Goal: Find specific page/section: Find specific page/section

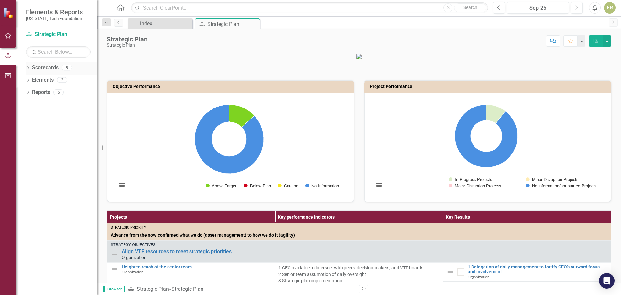
click at [27, 68] on icon "Dropdown" at bounding box center [28, 69] width 5 height 4
click at [29, 103] on icon "Dropdown" at bounding box center [28, 105] width 5 height 4
click at [30, 174] on icon "Dropdown" at bounding box center [31, 176] width 5 height 4
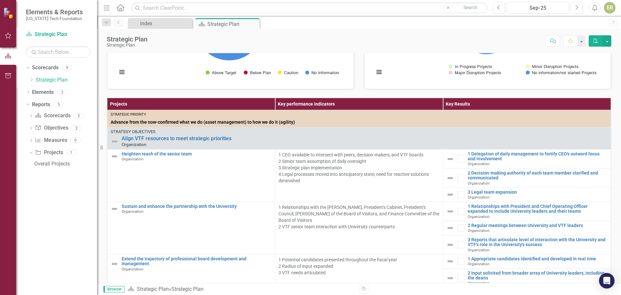
scroll to position [114, 0]
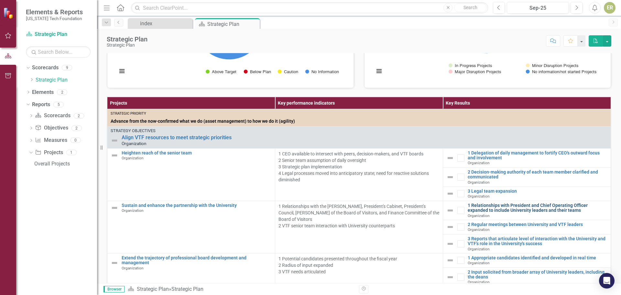
click at [483, 213] on link "1 Relationships with President and Chief Operating Officer expanded to include …" at bounding box center [537, 208] width 140 height 10
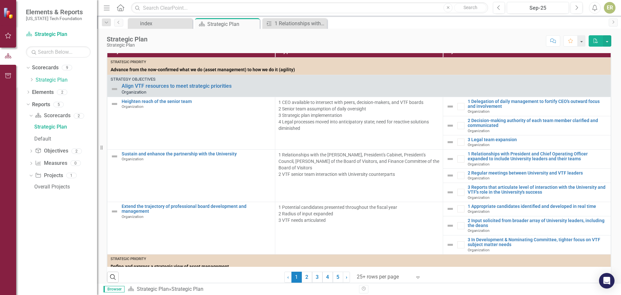
scroll to position [182, 0]
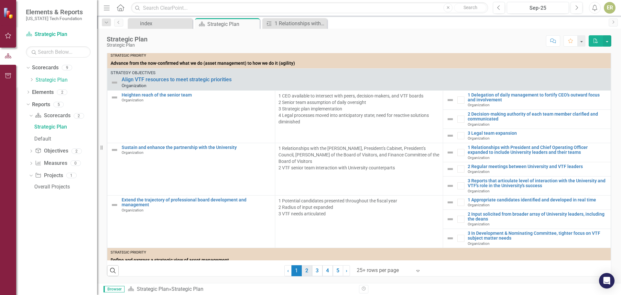
click at [305, 269] on link "2" at bounding box center [307, 270] width 10 height 11
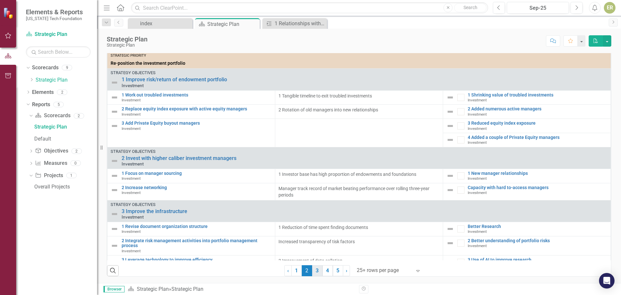
click at [313, 269] on link "3" at bounding box center [317, 270] width 10 height 11
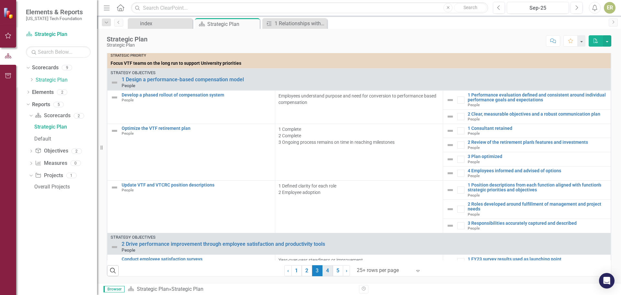
click at [324, 270] on link "4" at bounding box center [327, 270] width 10 height 11
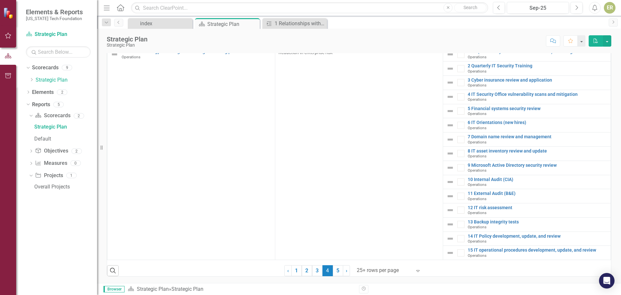
scroll to position [1989, 0]
click at [337, 267] on link "5" at bounding box center [338, 270] width 10 height 11
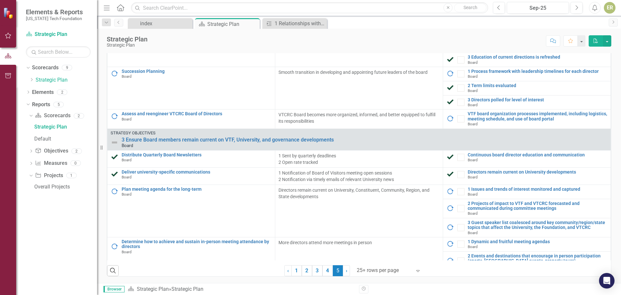
scroll to position [231, 0]
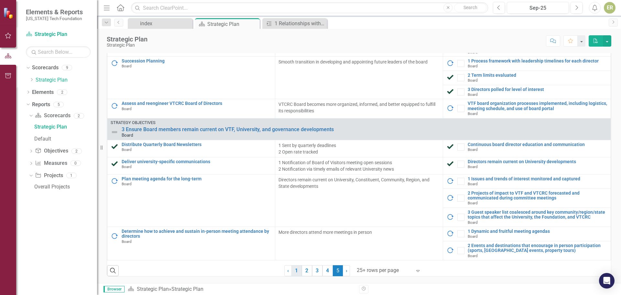
click at [292, 270] on link "1" at bounding box center [296, 270] width 10 height 11
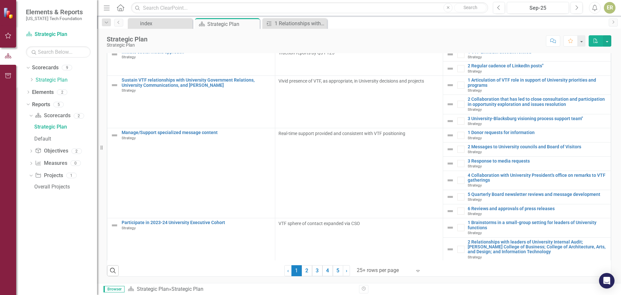
scroll to position [824, 0]
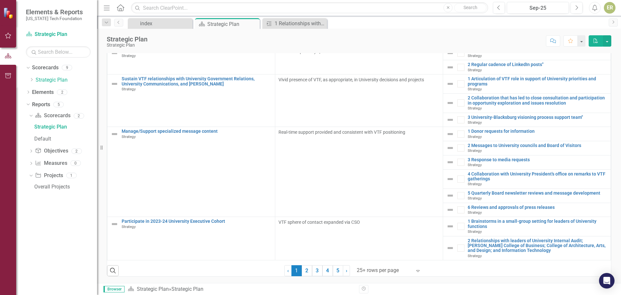
drag, startPoint x: 303, startPoint y: 269, endPoint x: 604, endPoint y: 97, distance: 346.4
click at [303, 269] on link "2" at bounding box center [307, 270] width 10 height 11
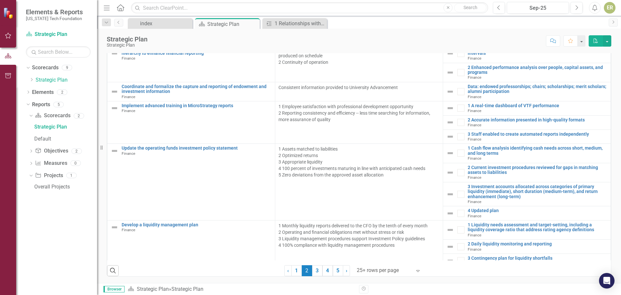
scroll to position [777, 0]
